Goal: Task Accomplishment & Management: Manage account settings

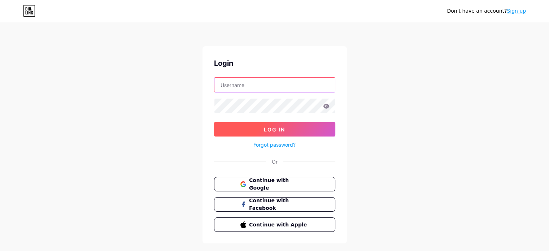
type input "[EMAIL_ADDRESS][DOMAIN_NAME]"
click at [278, 134] on button "Log In" at bounding box center [274, 129] width 121 height 14
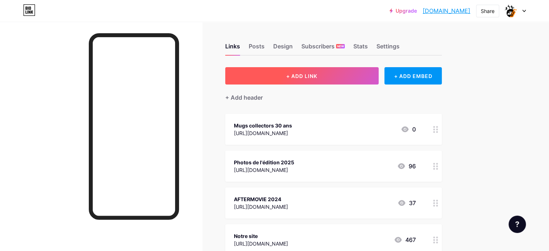
click at [317, 78] on span "+ ADD LINK" at bounding box center [301, 76] width 31 height 6
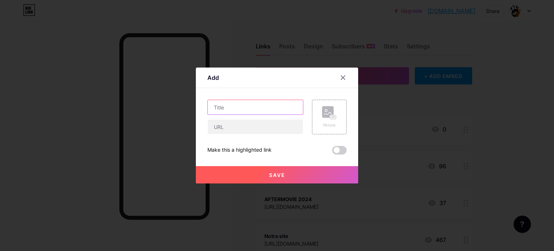
click at [246, 110] on input "text" at bounding box center [255, 107] width 95 height 14
type input "AFTERMOVIE 2025"
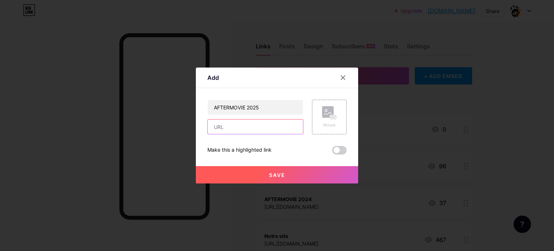
click at [242, 125] on input "text" at bounding box center [255, 126] width 95 height 14
click at [226, 123] on input "text" at bounding box center [255, 126] width 95 height 14
paste input "[URL][DOMAIN_NAME]"
type input "[URL][DOMAIN_NAME]"
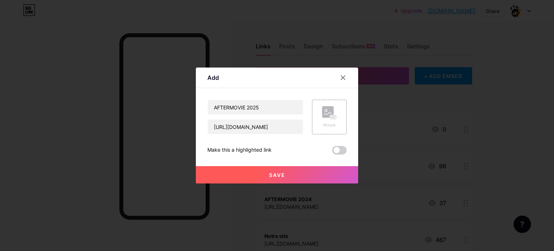
click at [231, 170] on button "Save" at bounding box center [277, 174] width 162 height 17
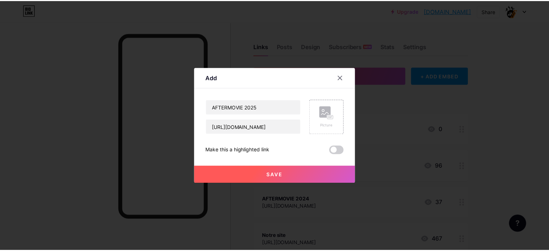
scroll to position [0, 0]
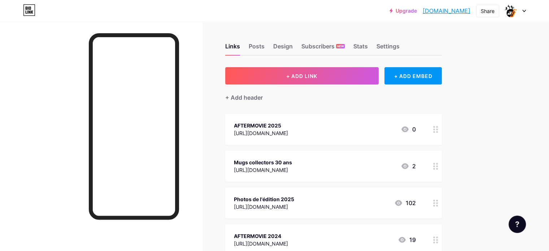
click at [288, 127] on div "AFTERMOVIE 2025" at bounding box center [261, 126] width 54 height 8
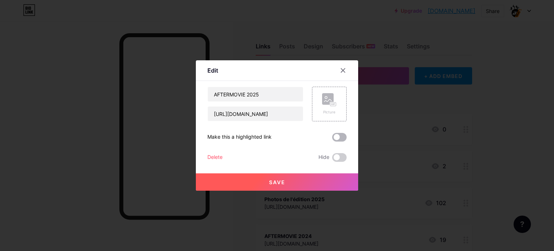
click at [332, 136] on span at bounding box center [339, 137] width 14 height 9
click at [332, 139] on input "checkbox" at bounding box center [332, 139] width 0 height 0
click at [307, 184] on button "Save" at bounding box center [277, 181] width 162 height 17
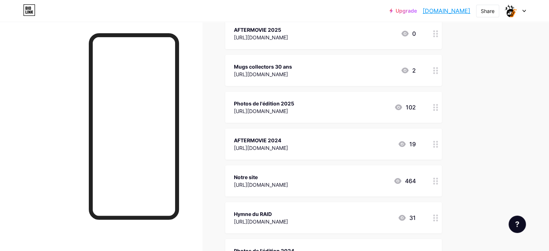
scroll to position [108, 0]
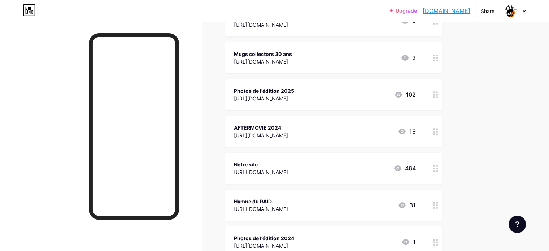
click at [441, 129] on div at bounding box center [435, 131] width 12 height 31
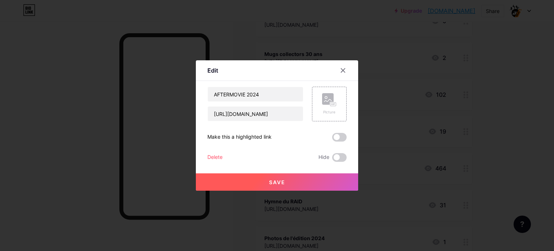
click at [207, 155] on div "Delete" at bounding box center [214, 157] width 15 height 9
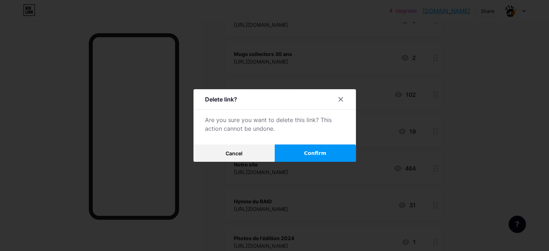
click at [335, 153] on button "Confirm" at bounding box center [314, 152] width 81 height 17
